Goal: Transaction & Acquisition: Purchase product/service

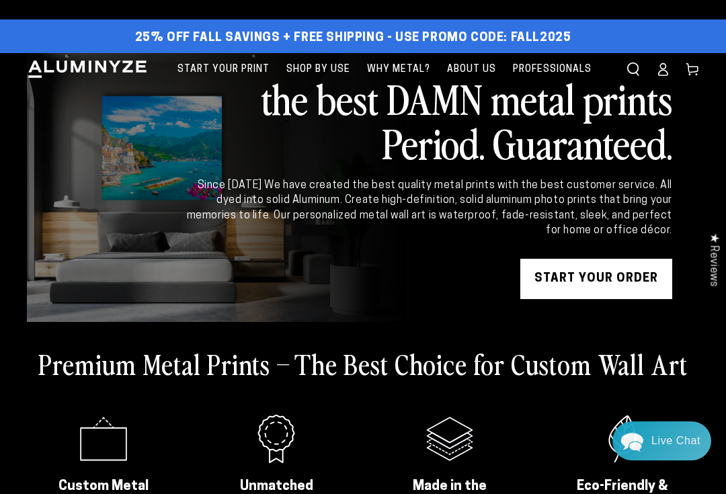
click at [624, 278] on link "START YOUR Order" at bounding box center [597, 279] width 152 height 40
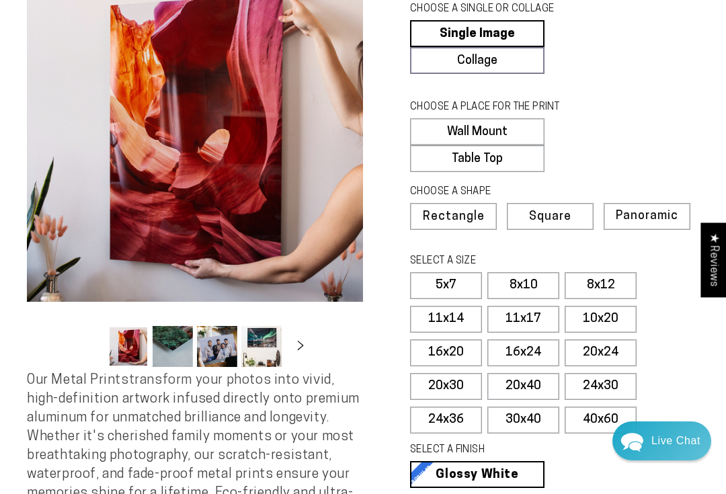
scroll to position [106, 0]
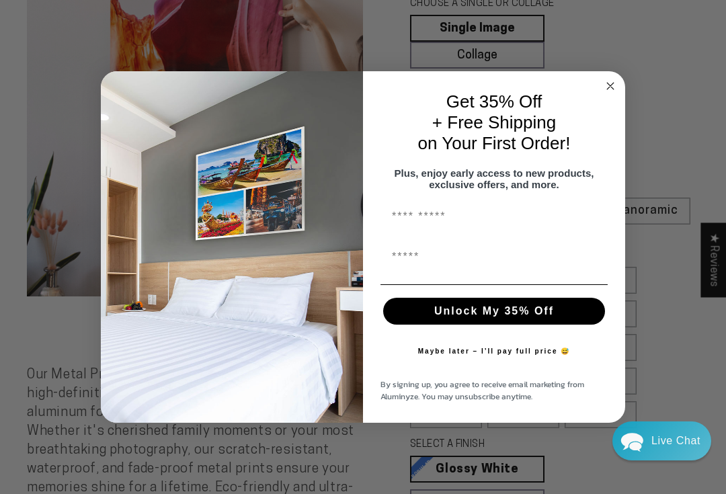
click at [624, 88] on div "Close dialog Get 35% Off + Free Shipping on Your First Order! Plus, enjoy early…" at bounding box center [363, 247] width 525 height 352
click at [623, 89] on form "Get 35% Off + Free Shipping on Your First Order! Plus, enjoy early access to ne…" at bounding box center [363, 247] width 525 height 352
click at [607, 93] on circle "Close dialog" at bounding box center [610, 85] width 15 height 15
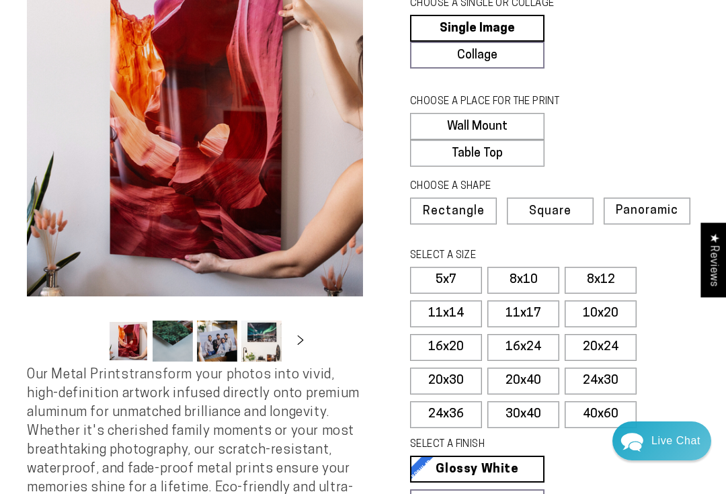
click at [540, 304] on label "11x17" at bounding box center [524, 314] width 72 height 27
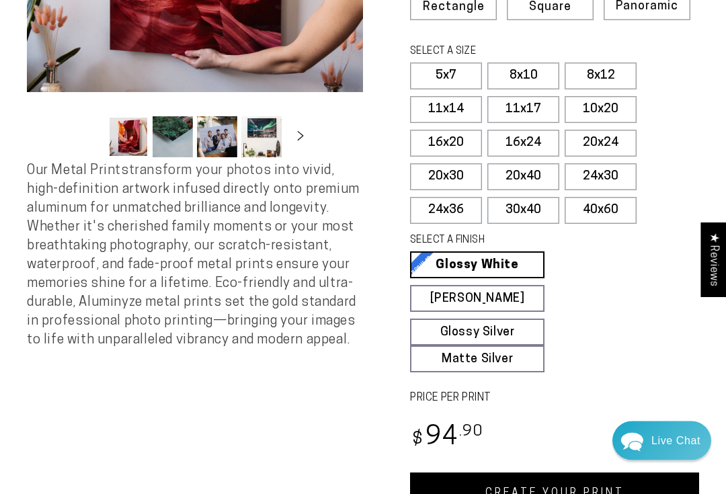
scroll to position [334, 0]
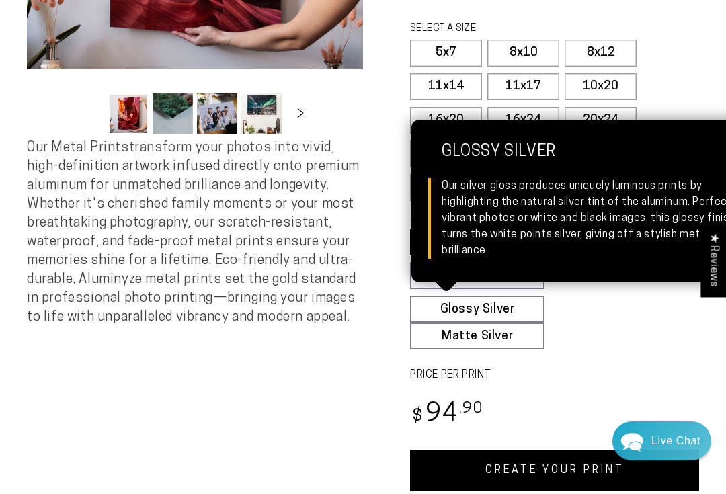
click at [508, 309] on link "Glossy Silver Glossy Silver Our silver gloss produces uniquely luminous prints …" at bounding box center [477, 309] width 135 height 27
click at [617, 336] on fieldset "SELECT A FINISH Learn more Glossy White Glossy White Our bright white glossy su…" at bounding box center [550, 280] width 280 height 139
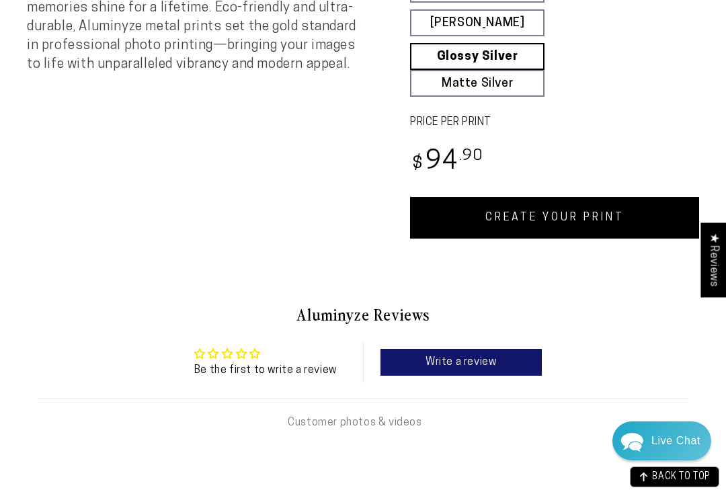
scroll to position [586, 0]
click at [558, 227] on link "CREATE YOUR PRINT" at bounding box center [554, 219] width 289 height 42
